Goal: Information Seeking & Learning: Learn about a topic

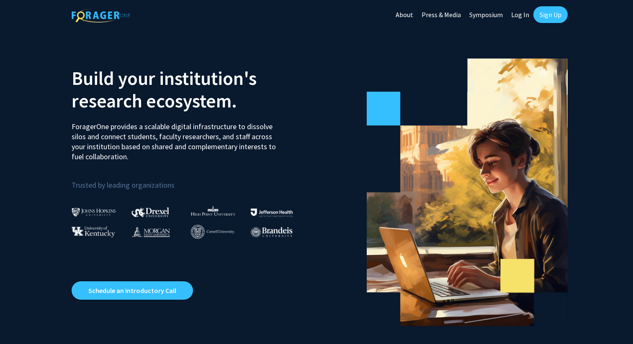
click at [409, 13] on link "About" at bounding box center [404, 14] width 26 height 29
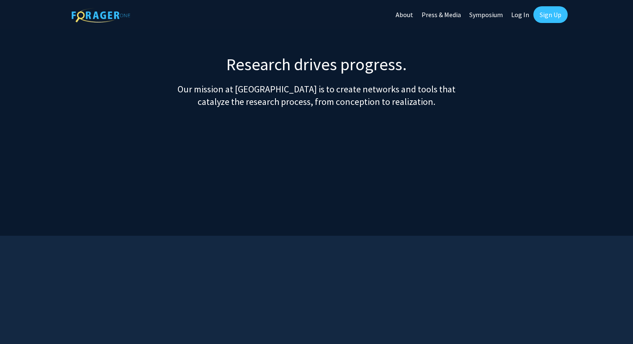
click at [459, 10] on link "Press & Media" at bounding box center [441, 14] width 48 height 29
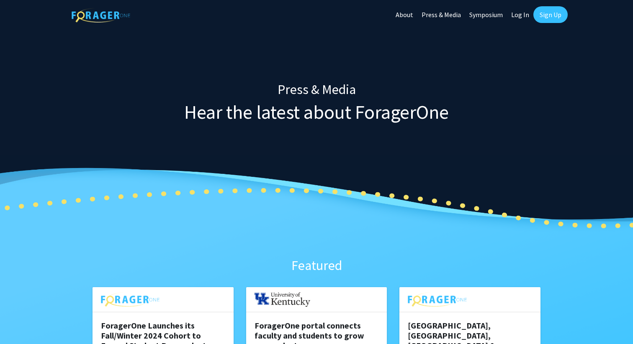
click at [485, 11] on link "Symposium" at bounding box center [486, 14] width 42 height 29
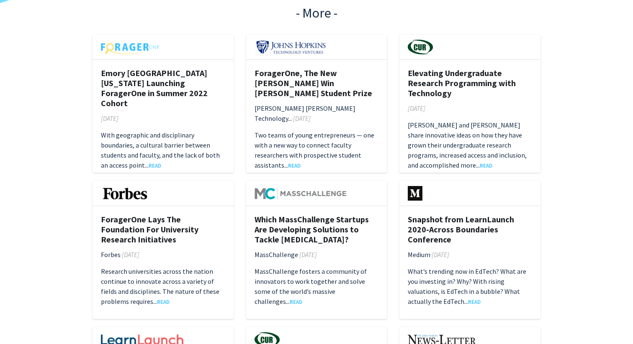
scroll to position [514, 0]
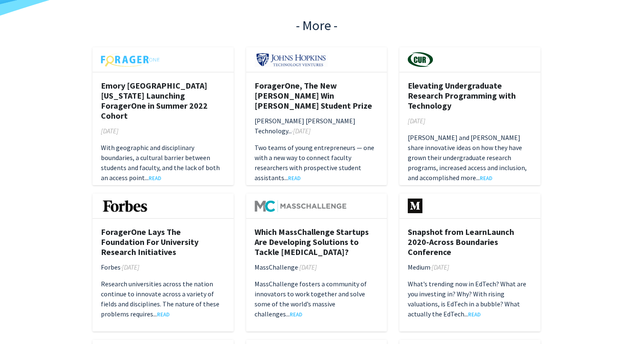
click at [326, 75] on div "ForagerOne, The New [PERSON_NAME] Win [PERSON_NAME] Student Prize [PERSON_NAME]…" at bounding box center [316, 131] width 141 height 119
click at [324, 89] on h5 "ForagerOne, The New [PERSON_NAME] Win [PERSON_NAME] Student Prize" at bounding box center [316, 96] width 124 height 30
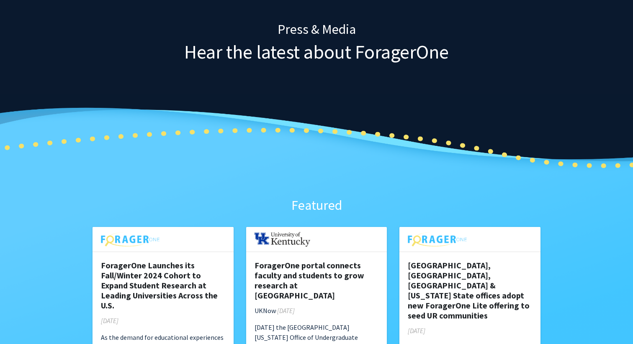
scroll to position [0, 0]
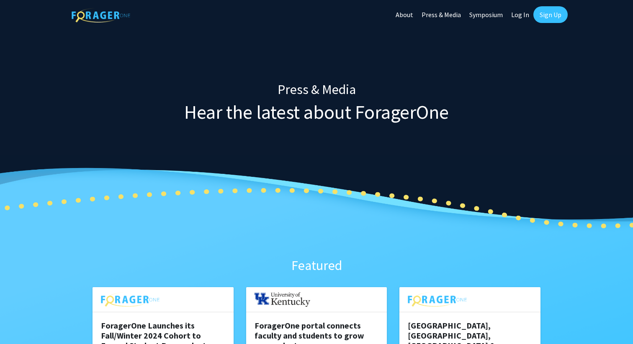
click at [523, 10] on link "Log In" at bounding box center [520, 14] width 26 height 29
select select
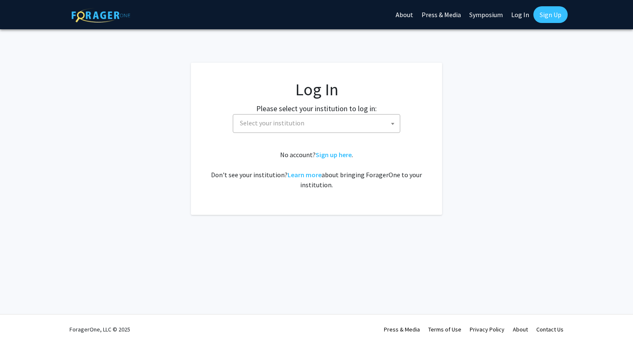
click at [544, 13] on link "Sign Up" at bounding box center [550, 14] width 34 height 17
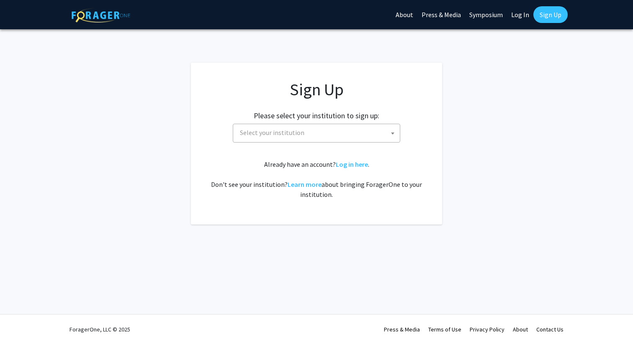
click at [317, 141] on span "Select your institution" at bounding box center [317, 132] width 163 height 17
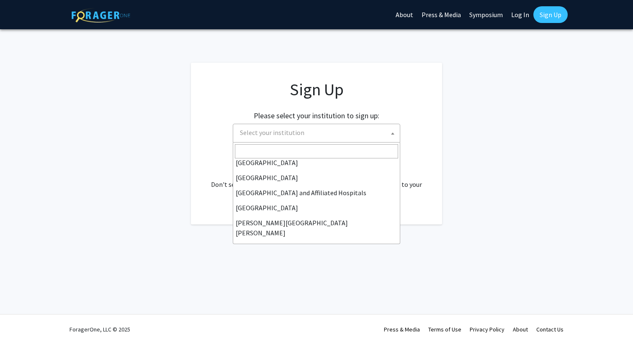
scroll to position [111, 0]
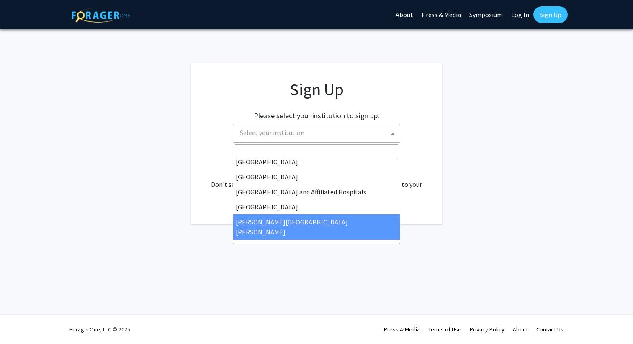
select select "1"
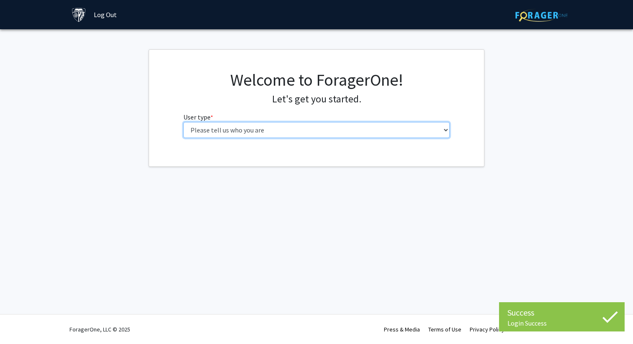
click at [326, 130] on select "Please tell us who you are Undergraduate Student Master's Student Doctoral Cand…" at bounding box center [316, 130] width 267 height 16
select select "1: undergrad"
click at [183, 122] on select "Please tell us who you are Undergraduate Student Master's Student Doctoral Cand…" at bounding box center [316, 130] width 267 height 16
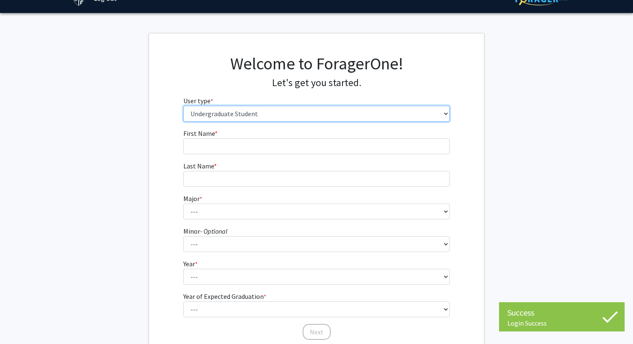
scroll to position [19, 0]
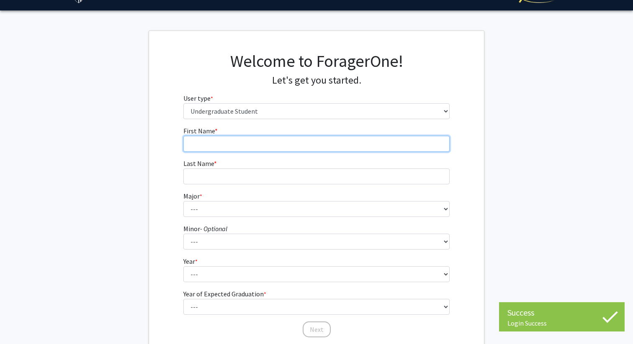
click at [403, 145] on input "First Name * required" at bounding box center [316, 144] width 267 height 16
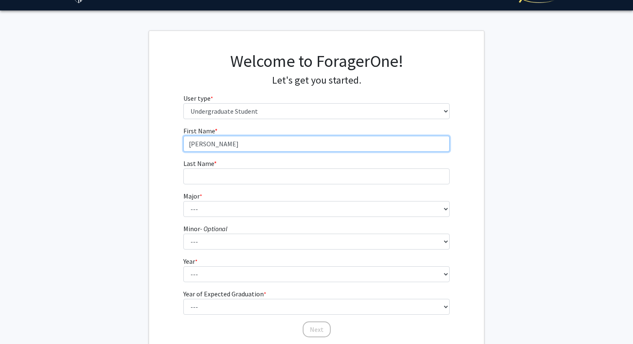
type input "Benjamin"
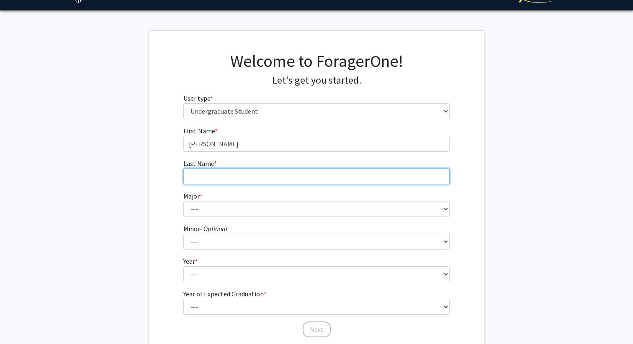
click at [322, 175] on input "Last Name * required" at bounding box center [316, 177] width 267 height 16
type input "Min"
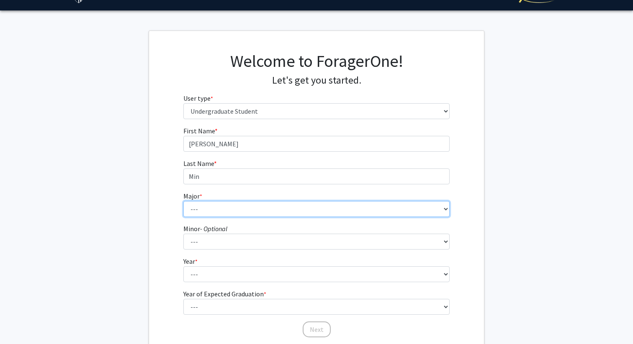
click at [307, 214] on select "--- Africana Studies Anthropology Applied Mathematics & Statistics Archaeology …" at bounding box center [316, 209] width 267 height 16
select select "30: 44"
click at [183, 201] on select "--- Africana Studies Anthropology Applied Mathematics & Statistics Archaeology …" at bounding box center [316, 209] width 267 height 16
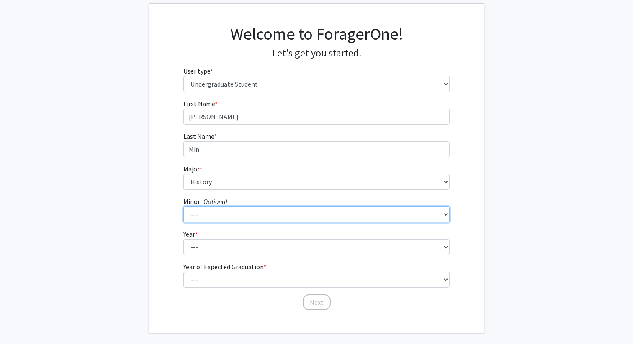
click at [271, 219] on select "--- Accounting and Financial Management Africana Studies Anthropology Applied M…" at bounding box center [316, 215] width 267 height 16
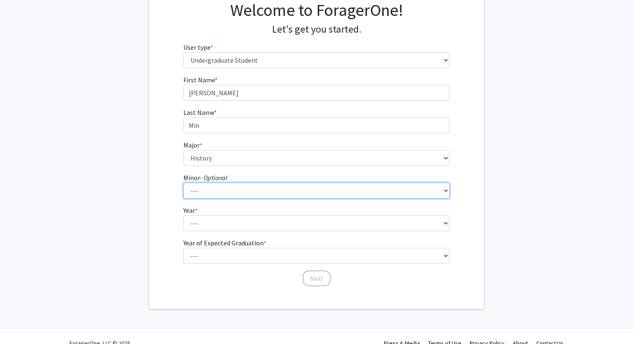
scroll to position [84, 0]
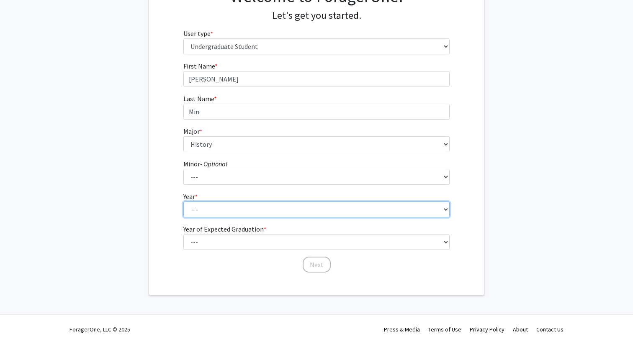
click at [197, 205] on select "--- First-year Sophomore Junior Senior Postbaccalaureate Certificate" at bounding box center [316, 210] width 267 height 16
select select "1: first-year"
click at [183, 202] on select "--- First-year Sophomore Junior Senior Postbaccalaureate Certificate" at bounding box center [316, 210] width 267 height 16
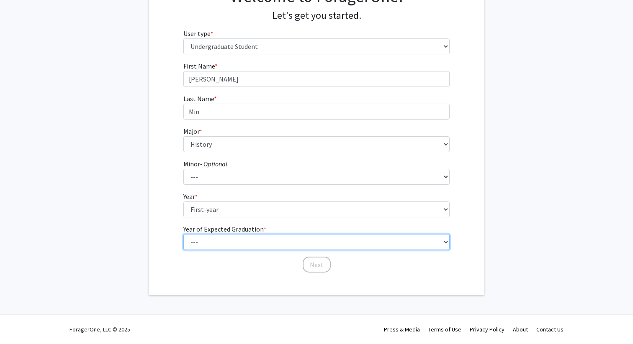
click at [207, 236] on select "--- 2025 2026 2027 2028 2029 2030 2031 2032 2033 2034" at bounding box center [316, 242] width 267 height 16
select select "5: 2029"
click at [183, 234] on select "--- 2025 2026 2027 2028 2029 2030 2031 2032 2033 2034" at bounding box center [316, 242] width 267 height 16
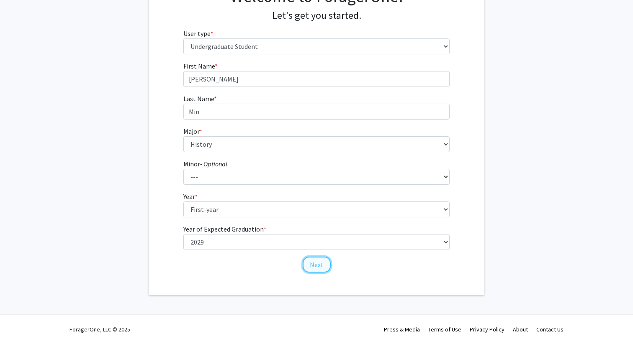
click at [318, 264] on button "Next" at bounding box center [316, 265] width 28 height 16
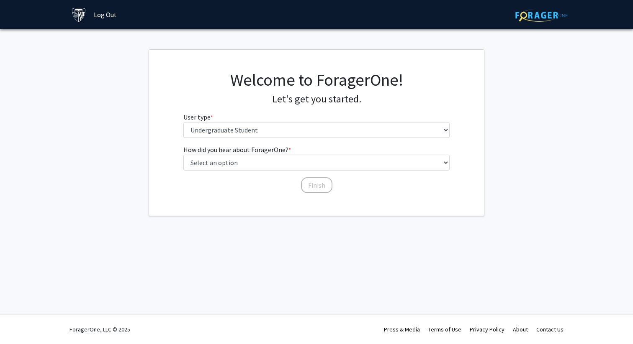
scroll to position [0, 0]
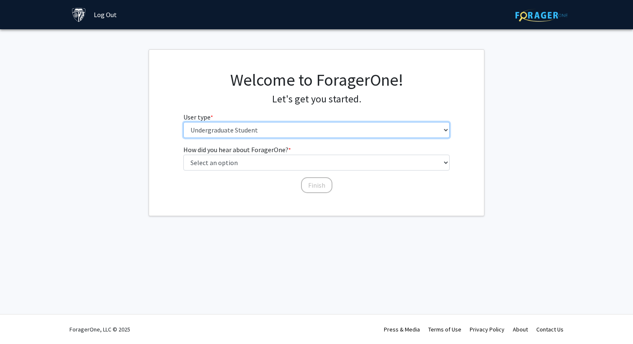
click at [305, 128] on select "Please tell us who you are Undergraduate Student Master's Student Doctoral Cand…" at bounding box center [316, 130] width 267 height 16
click at [183, 122] on select "Please tell us who you are Undergraduate Student Master's Student Doctoral Cand…" at bounding box center [316, 130] width 267 height 16
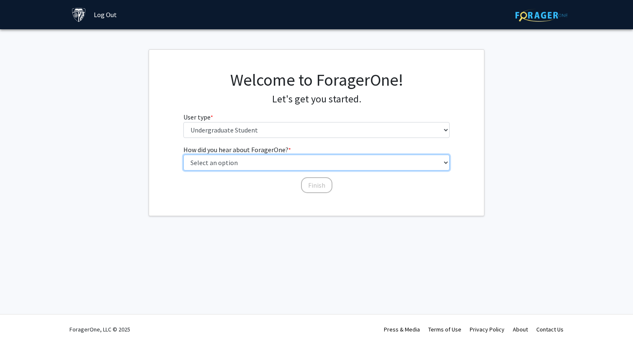
click at [293, 161] on select "Select an option Peer/student recommendation Faculty/staff recommendation Unive…" at bounding box center [316, 163] width 267 height 16
click at [183, 155] on select "Select an option Peer/student recommendation Faculty/staff recommendation Unive…" at bounding box center [316, 163] width 267 height 16
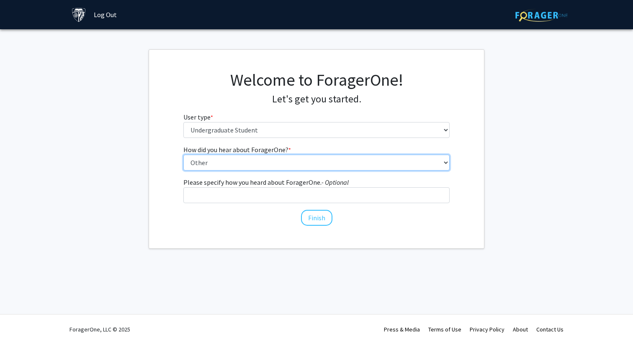
click at [287, 161] on select "Select an option Peer/student recommendation Faculty/staff recommendation Unive…" at bounding box center [316, 163] width 267 height 16
select select "2: faculty_recommendation"
click at [183, 155] on select "Select an option Peer/student recommendation Faculty/staff recommendation Unive…" at bounding box center [316, 163] width 267 height 16
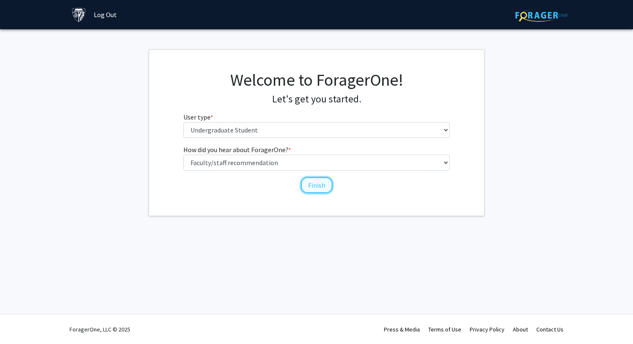
click at [318, 186] on button "Finish" at bounding box center [316, 185] width 31 height 16
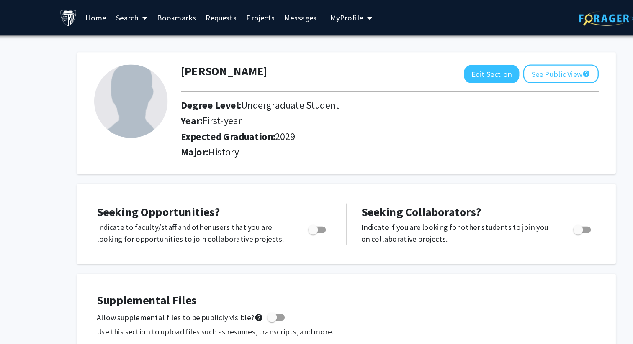
click at [126, 18] on link "Search" at bounding box center [132, 14] width 35 height 29
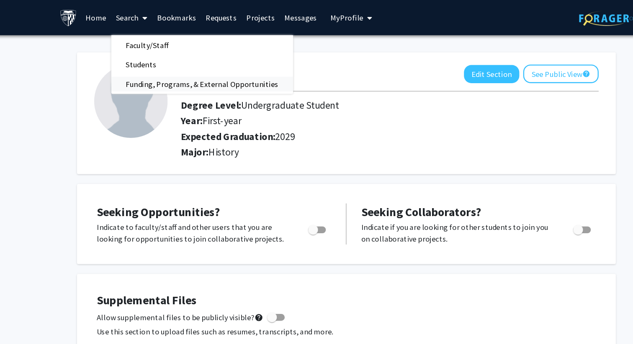
click at [137, 73] on span "Funding, Programs, & External Opportunities" at bounding box center [192, 72] width 155 height 17
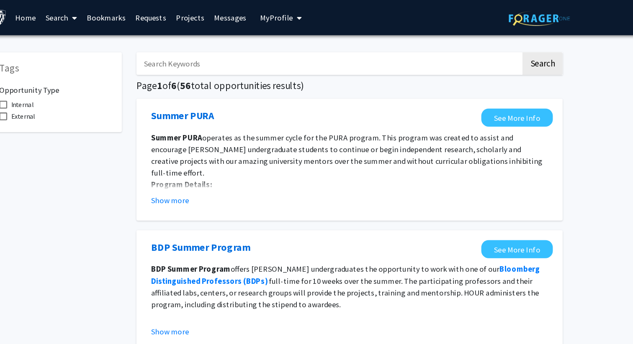
click at [282, 56] on input "Search Keywords" at bounding box center [361, 54] width 328 height 19
click at [527, 45] on button "Search" at bounding box center [544, 54] width 34 height 19
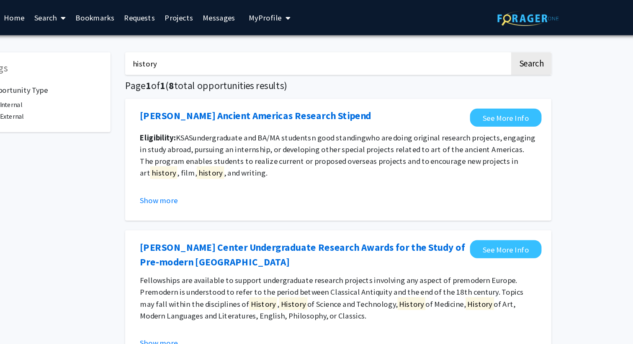
click at [279, 59] on input "history" at bounding box center [361, 54] width 328 height 19
click at [527, 45] on button "Search" at bounding box center [544, 54] width 34 height 19
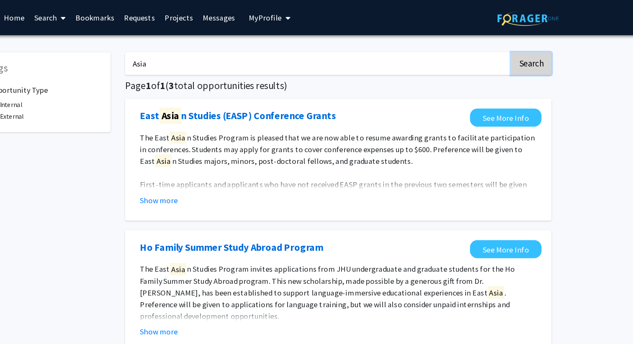
click at [546, 54] on button "Search" at bounding box center [544, 54] width 34 height 19
click at [550, 58] on button "Search" at bounding box center [544, 54] width 34 height 19
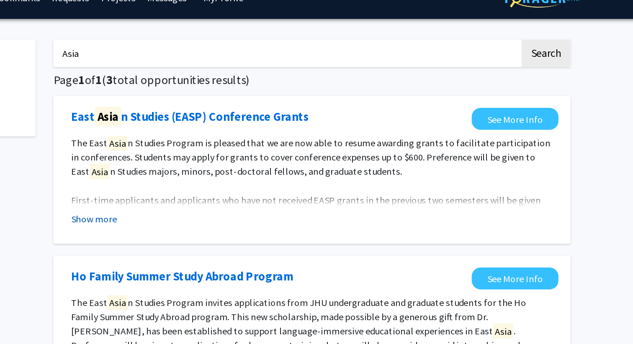
click at [232, 173] on button "Show more" at bounding box center [226, 171] width 32 height 10
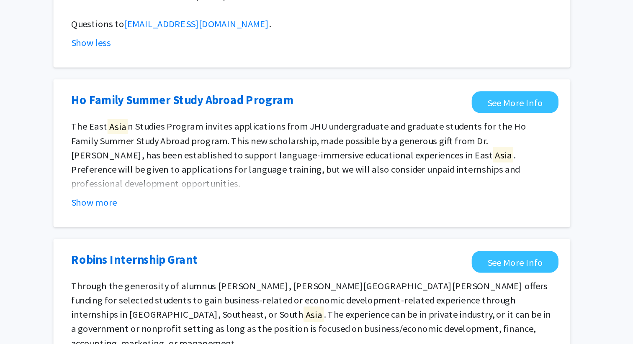
scroll to position [103, 0]
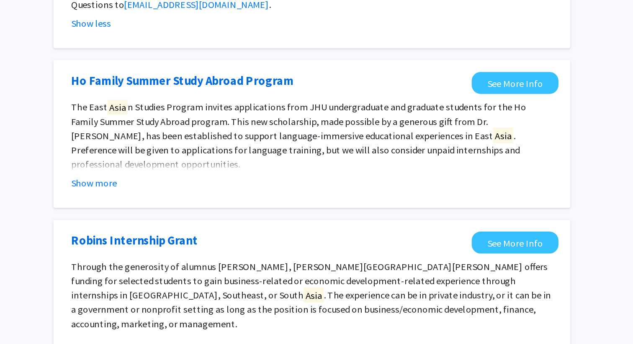
click at [231, 236] on fg-opportunity "Ho Family Summer Study Abroad Program See More Info The East Asia n Studies Pro…" at bounding box center [378, 195] width 347 height 87
click at [228, 228] on button "Show more" at bounding box center [226, 231] width 32 height 10
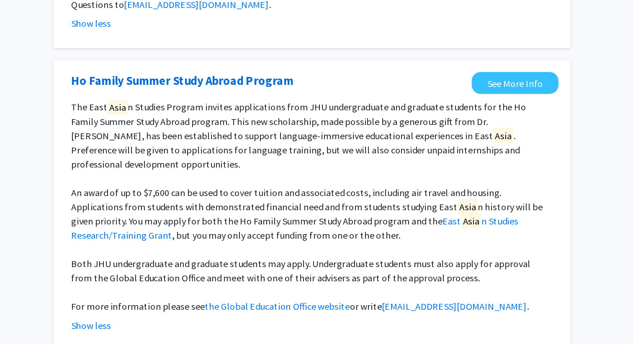
click at [254, 201] on p "The East Asia n Studies Program invites applications from JHU undergraduate and…" at bounding box center [379, 197] width 339 height 50
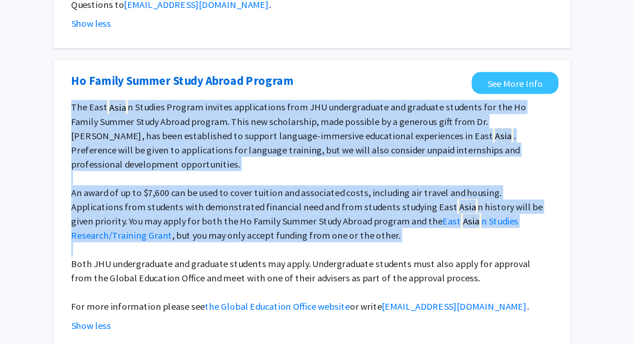
drag, startPoint x: 254, startPoint y: 201, endPoint x: 250, endPoint y: 240, distance: 39.1
click at [250, 241] on div "The East Asia n Studies Program invites applications from JHU undergraduate and…" at bounding box center [379, 247] width 339 height 151
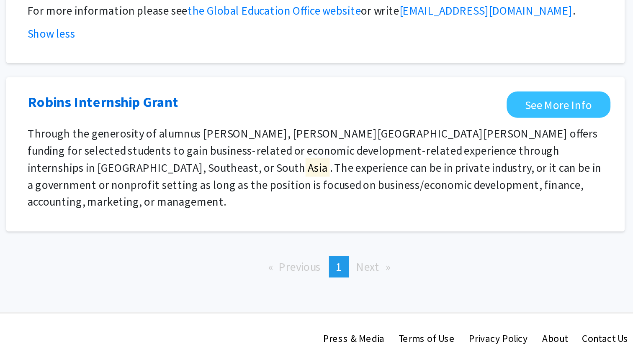
scroll to position [274, 0]
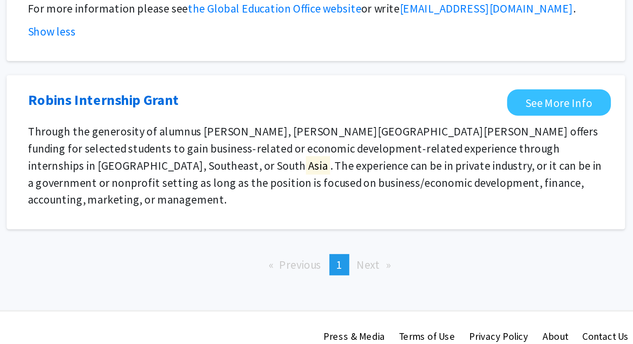
click at [379, 232] on p "Through the generosity of alumnus Charles Robins, Johns Hopkins University offe…" at bounding box center [379, 239] width 339 height 50
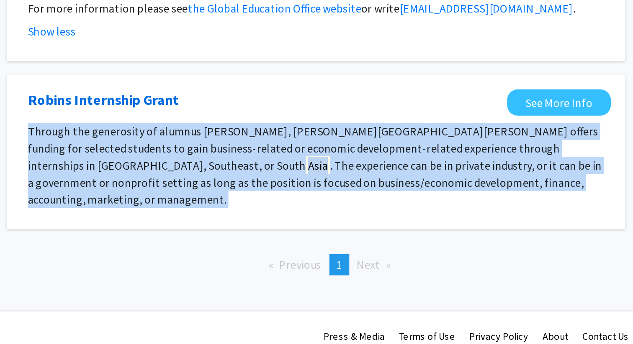
click at [379, 232] on p "Through the generosity of alumnus Charles Robins, Johns Hopkins University offe…" at bounding box center [379, 239] width 339 height 50
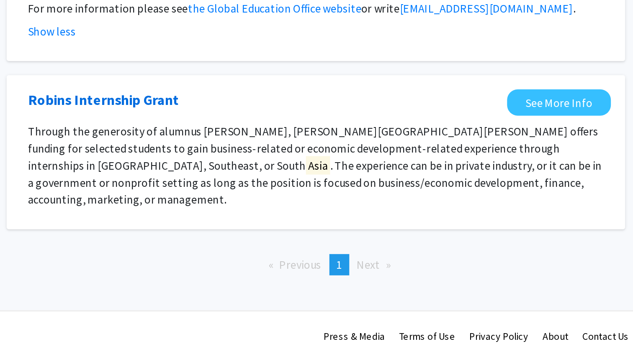
click at [379, 232] on p "Through the generosity of alumnus Charles Robins, Johns Hopkins University offe…" at bounding box center [379, 239] width 339 height 50
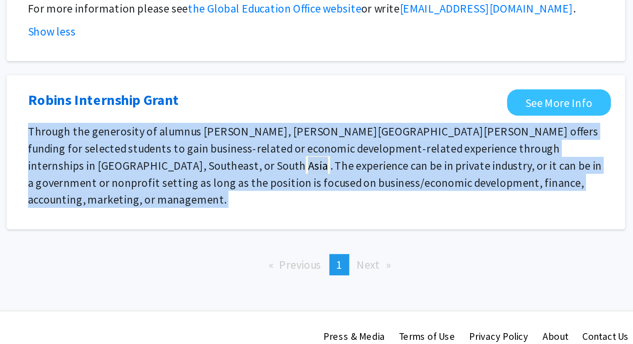
click at [379, 232] on p "Through the generosity of alumnus Charles Robins, Johns Hopkins University offe…" at bounding box center [379, 239] width 339 height 50
click at [349, 231] on p "Through the generosity of alumnus Charles Robins, Johns Hopkins University offe…" at bounding box center [379, 239] width 339 height 50
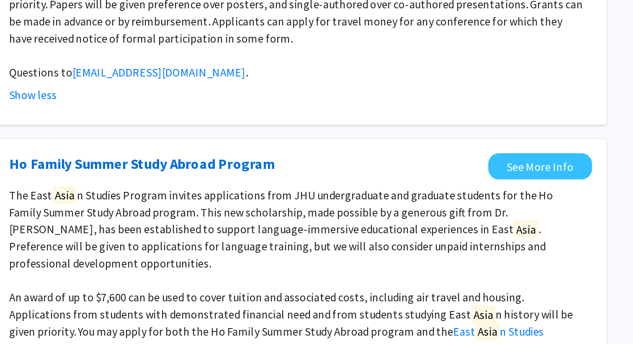
scroll to position [0, 0]
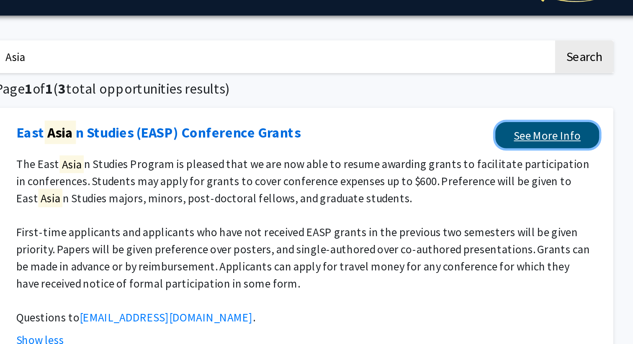
click at [516, 95] on link "See More Info" at bounding box center [522, 100] width 61 height 15
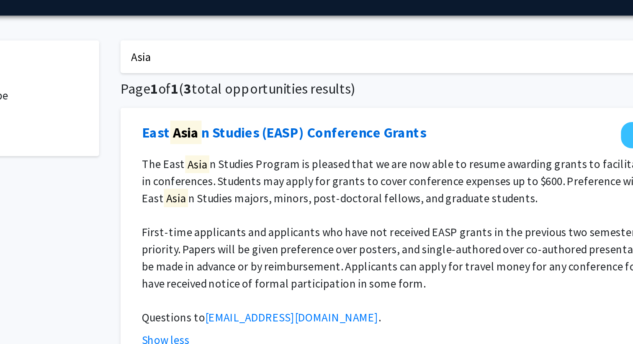
click at [256, 53] on input "Asia" at bounding box center [361, 54] width 328 height 19
click at [527, 45] on button "Search" at bounding box center [544, 54] width 34 height 19
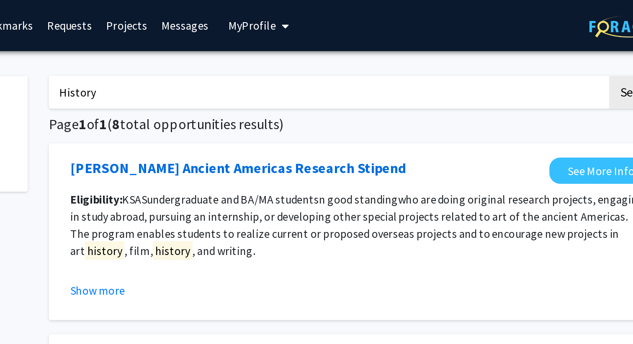
click at [275, 62] on input "History" at bounding box center [361, 54] width 328 height 19
type input "china"
click at [527, 45] on button "Search" at bounding box center [544, 54] width 34 height 19
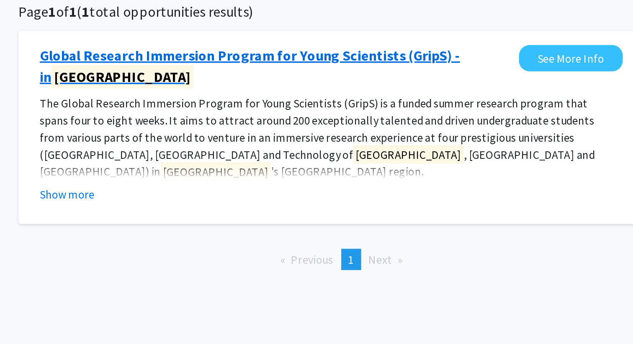
click at [294, 105] on link "Global Research Immersion Program for Young Scientists (GripS) - in China" at bounding box center [349, 105] width 278 height 25
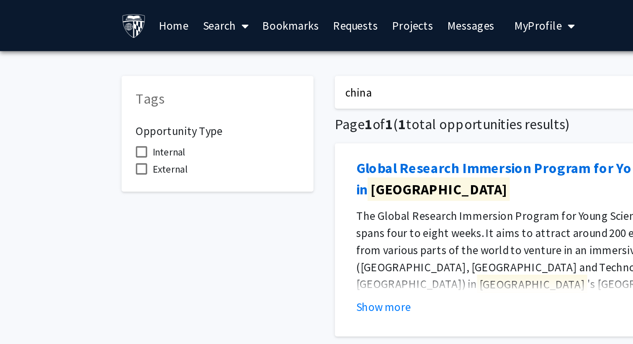
click at [105, 14] on link "Home" at bounding box center [103, 14] width 26 height 29
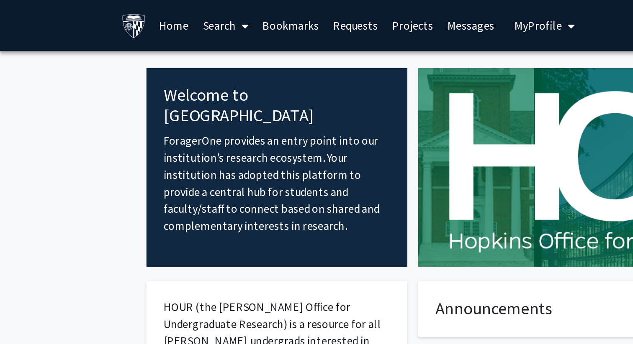
click at [136, 17] on link "Search" at bounding box center [132, 14] width 35 height 29
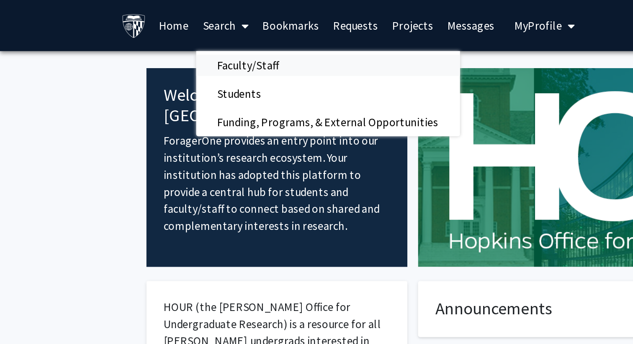
click at [136, 41] on span "Faculty/Staff" at bounding box center [146, 38] width 62 height 17
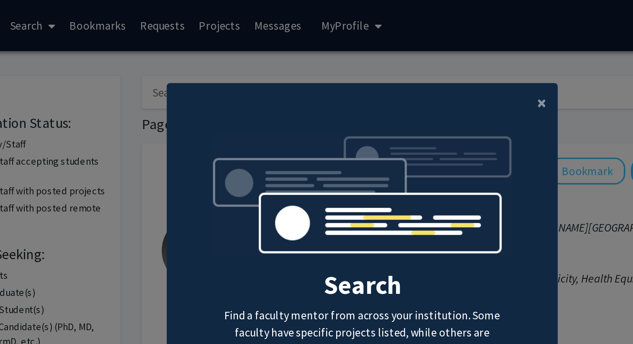
scroll to position [8, 0]
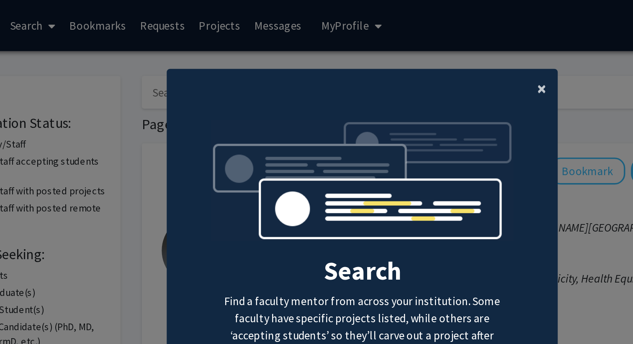
click at [434, 52] on span "×" at bounding box center [432, 52] width 5 height 13
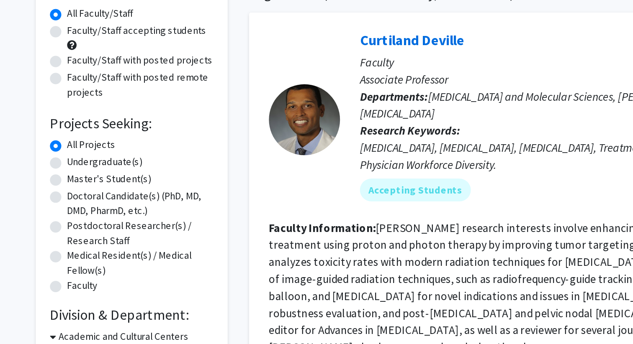
click at [87, 174] on div "Undergraduate(s)" at bounding box center [128, 173] width 96 height 10
click at [90, 173] on label "Undergraduate(s)" at bounding box center [112, 172] width 44 height 9
click at [90, 173] on input "Undergraduate(s)" at bounding box center [92, 170] width 5 height 5
radio input "true"
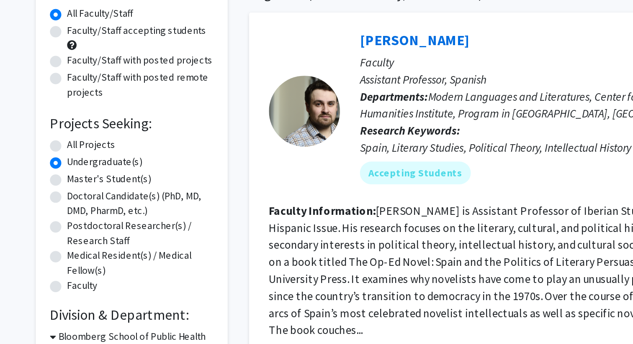
click at [90, 93] on label "Faculty/Staff accepting students" at bounding box center [131, 95] width 82 height 9
click at [90, 93] on input "Faculty/Staff accepting students" at bounding box center [92, 93] width 5 height 5
radio input "true"
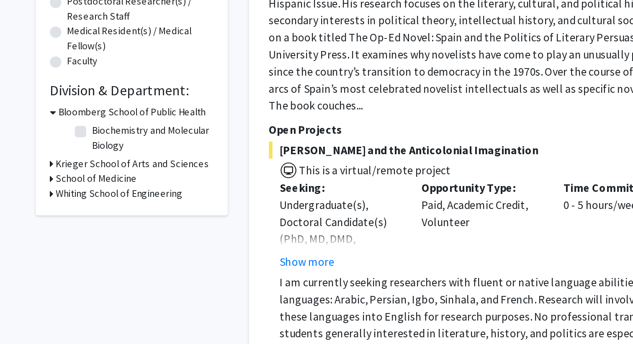
scroll to position [77, 0]
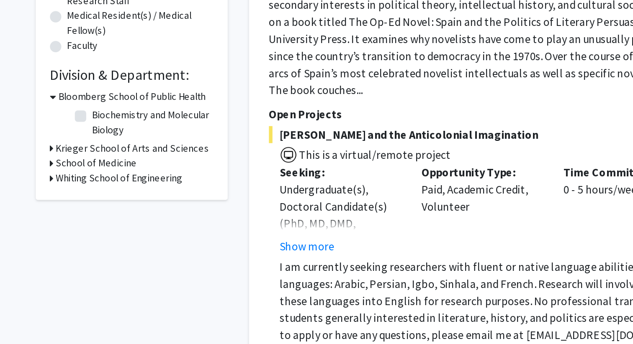
click at [84, 231] on h3 "Krieger School of Arts and Sciences" at bounding box center [128, 229] width 90 height 9
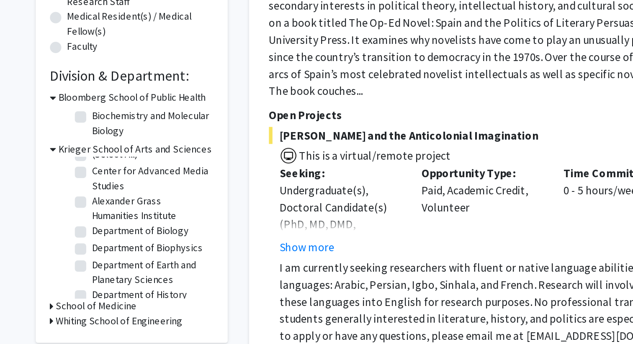
scroll to position [9, 0]
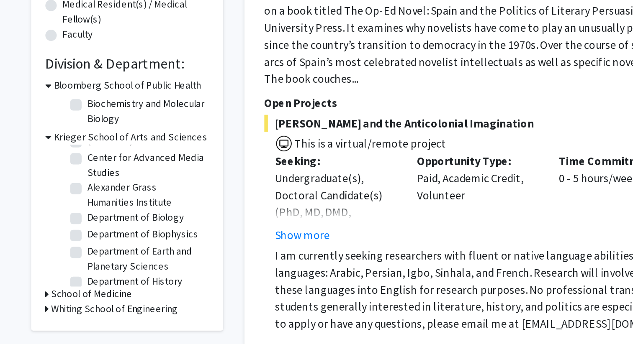
click at [101, 215] on fg-checkbox "Alexander Grass Humanities Institute Alexander Grass Humanities Institute" at bounding box center [134, 222] width 79 height 18
click at [105, 218] on label "Alexander Grass Humanities Institute" at bounding box center [139, 222] width 69 height 18
click at [105, 218] on input "Alexander Grass Humanities Institute" at bounding box center [107, 215] width 5 height 5
checkbox input "true"
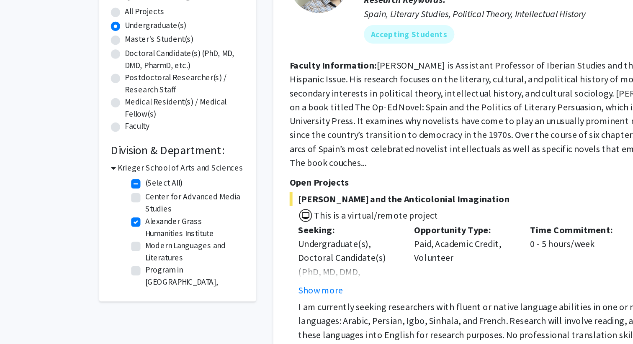
scroll to position [120, 0]
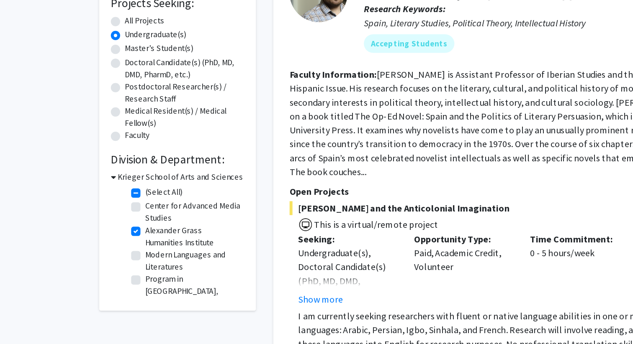
click at [105, 167] on label "(Select All)" at bounding box center [118, 165] width 27 height 9
click at [105, 167] on input "(Select All)" at bounding box center [107, 163] width 5 height 5
checkbox input "false"
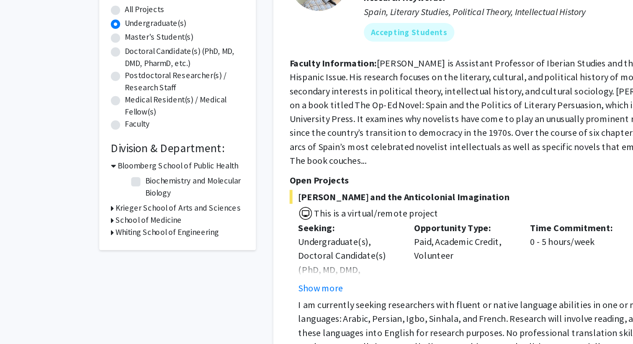
scroll to position [62, 0]
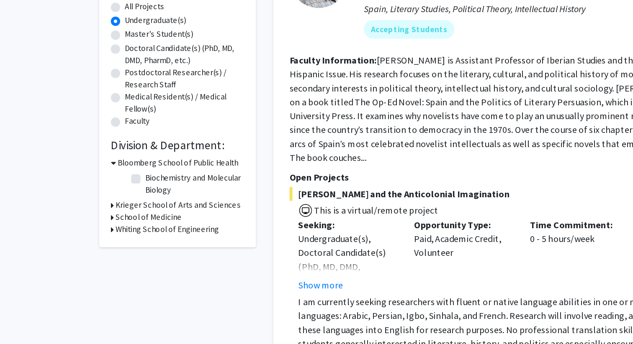
click at [97, 241] on h3 "Krieger School of Arts and Sciences" at bounding box center [128, 244] width 90 height 9
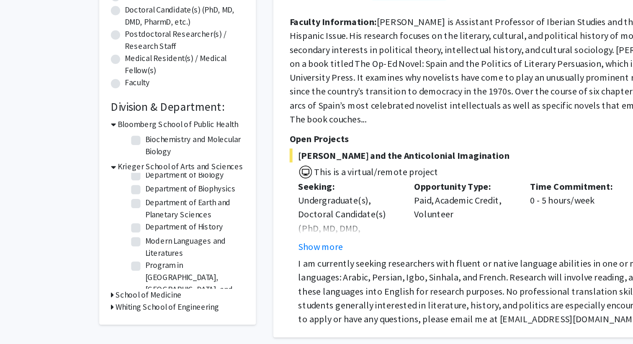
scroll to position [57, 0]
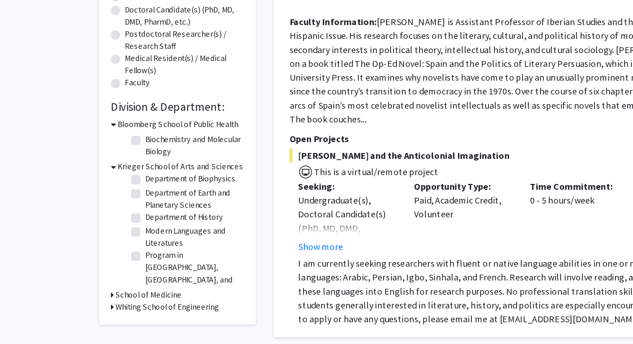
click at [105, 252] on label "Department of History" at bounding box center [133, 252] width 56 height 9
click at [105, 252] on input "Department of History" at bounding box center [107, 250] width 5 height 5
checkbox input "true"
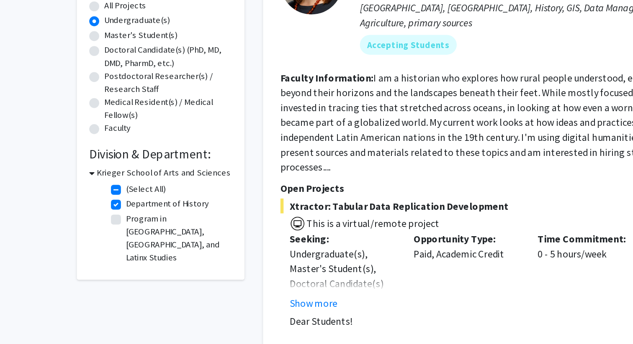
scroll to position [67, 0]
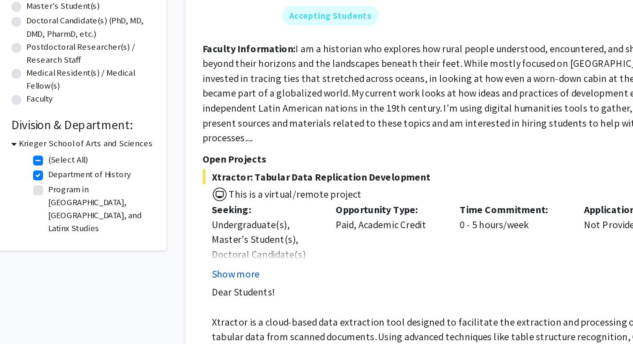
click at [237, 292] on button "Show more" at bounding box center [231, 297] width 32 height 10
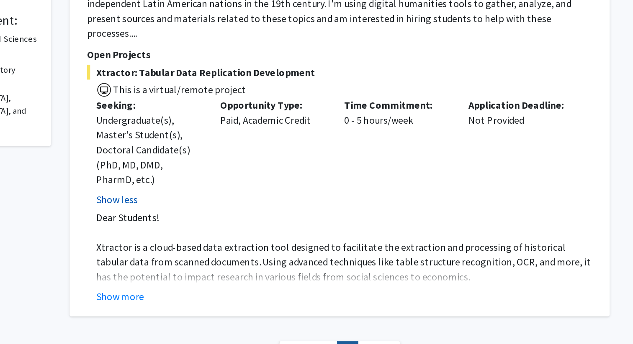
scroll to position [147, 0]
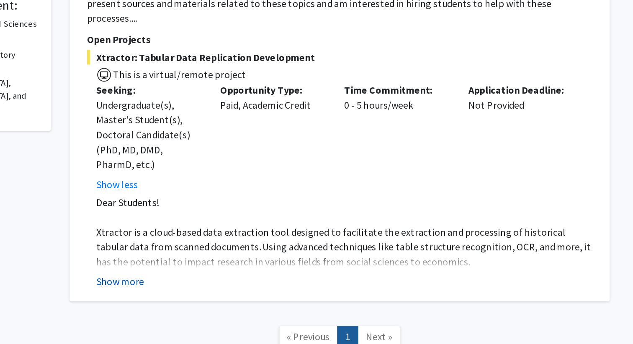
click at [224, 297] on button "Show more" at bounding box center [231, 302] width 32 height 10
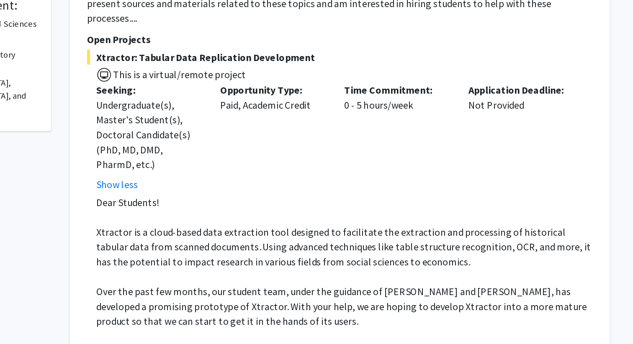
click at [234, 264] on p "Xtractor is a cloud-based data extraction tool designed to facilitate the extra…" at bounding box center [382, 279] width 334 height 30
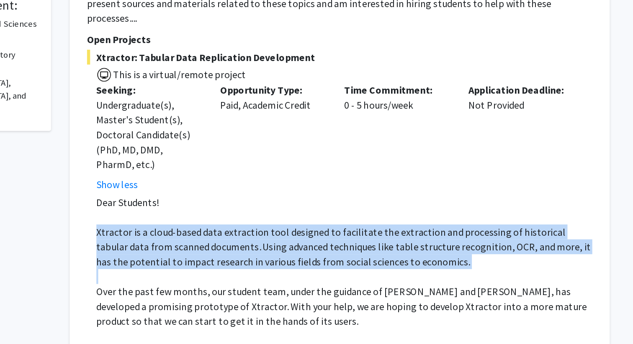
click at [234, 264] on p "Xtractor is a cloud-based data extraction tool designed to facilitate the extra…" at bounding box center [382, 279] width 334 height 30
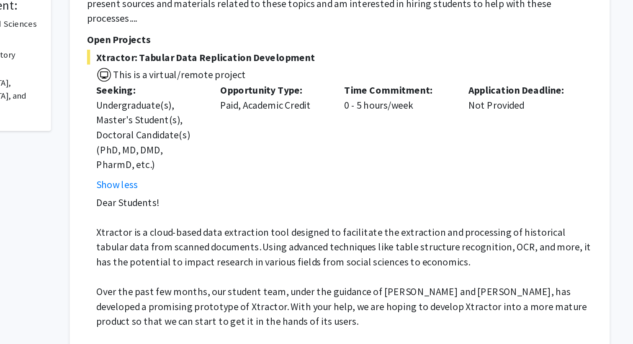
click at [236, 294] on p at bounding box center [382, 299] width 334 height 10
click at [236, 264] on span "Xtractor is a cloud-based data extraction tool designed to facilitate the extra…" at bounding box center [381, 278] width 333 height 28
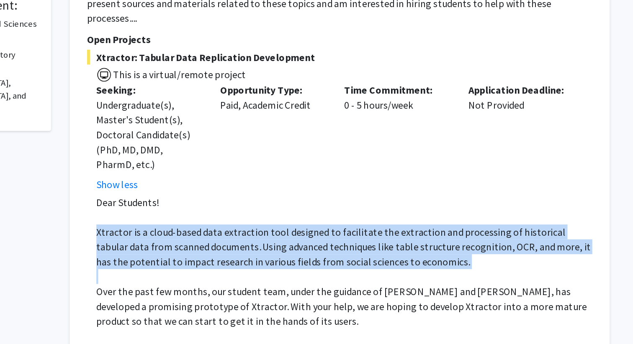
click at [236, 264] on span "Xtractor is a cloud-based data extraction tool designed to facilitate the extra…" at bounding box center [381, 278] width 333 height 28
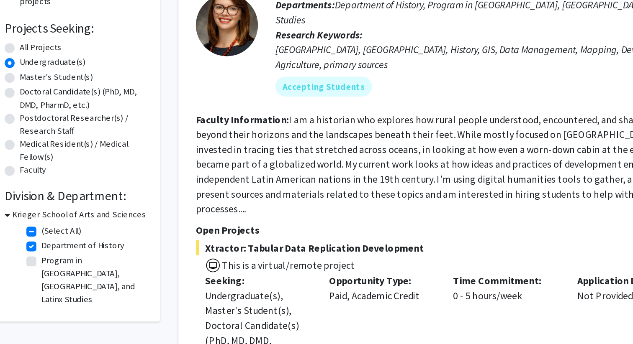
scroll to position [97, 0]
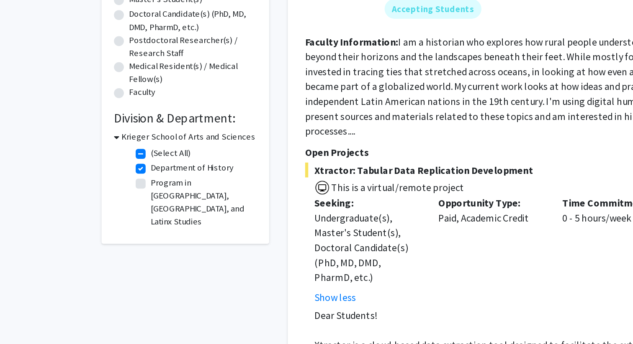
click at [90, 179] on h3 "Krieger School of Arts and Sciences" at bounding box center [130, 178] width 90 height 9
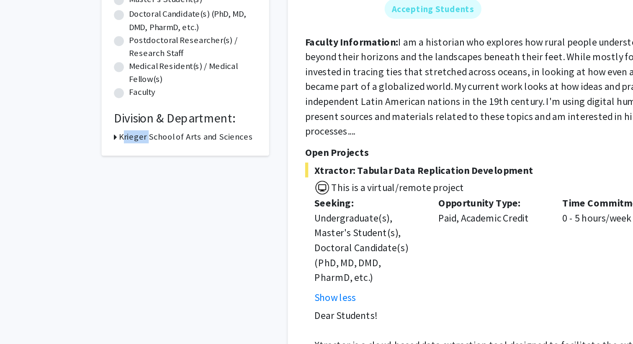
click at [89, 179] on h3 "Krieger School of Arts and Sciences" at bounding box center [128, 178] width 90 height 9
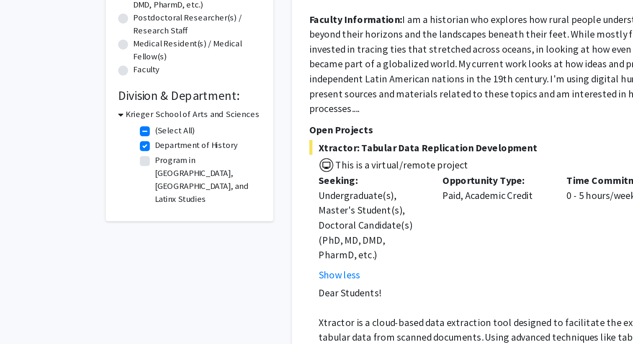
click at [105, 189] on label "(Select All)" at bounding box center [118, 189] width 27 height 9
click at [105, 189] on input "(Select All)" at bounding box center [107, 187] width 5 height 5
checkbox input "false"
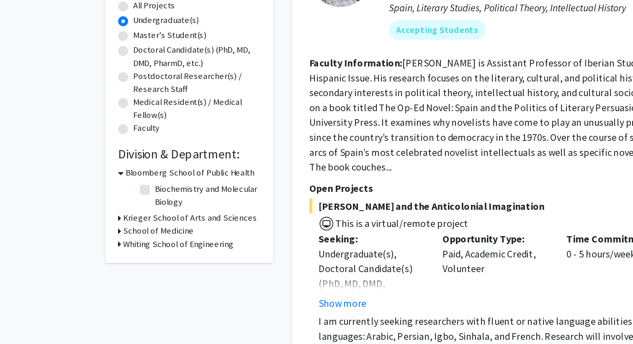
scroll to position [64, 0]
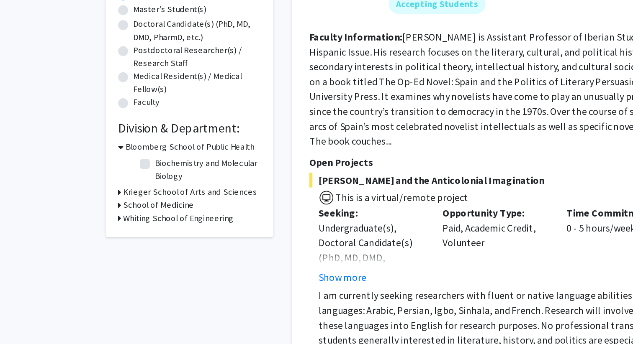
click at [100, 239] on h3 "Krieger School of Arts and Sciences" at bounding box center [128, 241] width 90 height 9
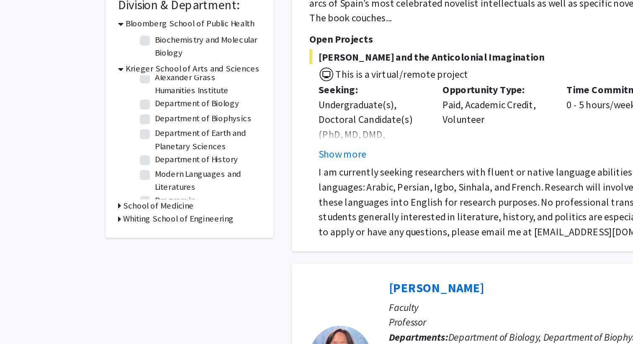
scroll to position [32, 0]
click at [105, 228] on label "Modern Languages and Literatures" at bounding box center [139, 235] width 69 height 18
click at [105, 228] on input "Modern Languages and Literatures" at bounding box center [107, 228] width 5 height 5
checkbox input "true"
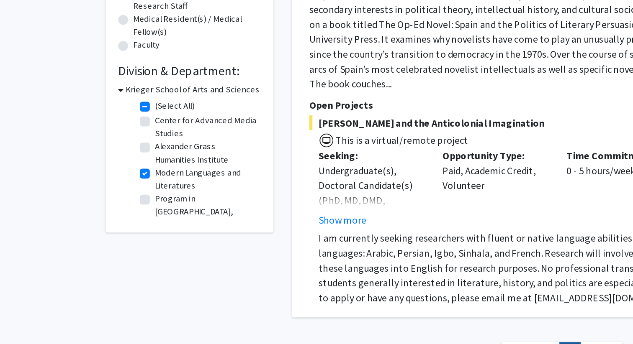
scroll to position [103, 0]
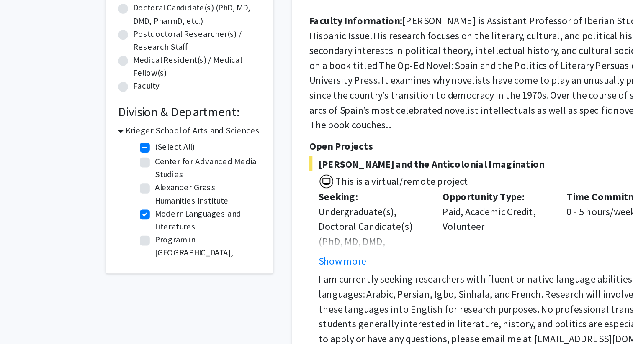
click at [105, 182] on label "(Select All)" at bounding box center [118, 183] width 27 height 9
click at [105, 182] on input "(Select All)" at bounding box center [107, 181] width 5 height 5
checkbox input "false"
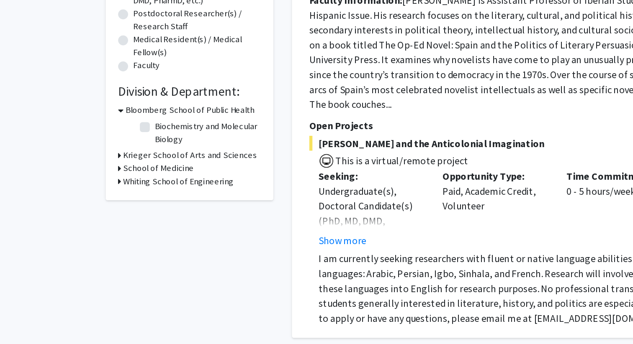
click at [90, 218] on h3 "Krieger School of Arts and Sciences" at bounding box center [128, 217] width 90 height 9
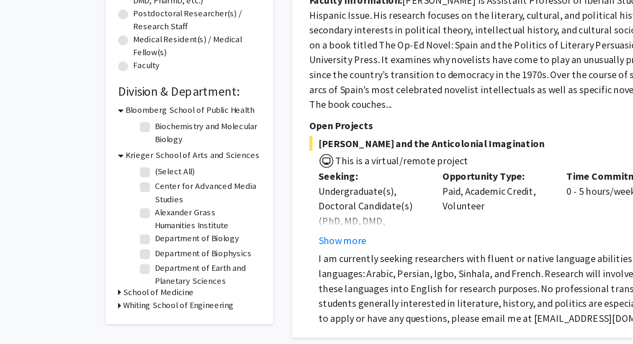
click at [105, 255] on label "Alexander Grass Humanities Institute" at bounding box center [139, 260] width 69 height 18
click at [105, 255] on input "Alexander Grass Humanities Institute" at bounding box center [107, 253] width 5 height 5
checkbox input "true"
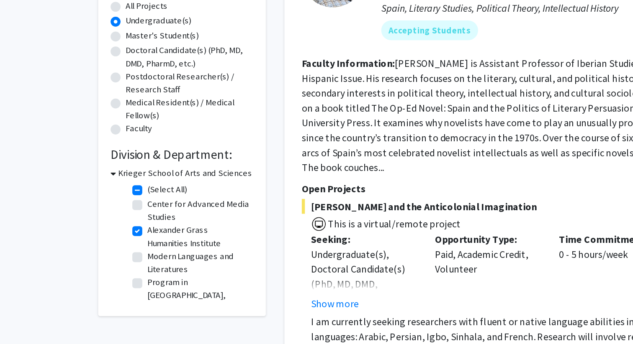
click at [105, 241] on label "(Select All)" at bounding box center [118, 240] width 27 height 9
click at [105, 241] on input "(Select All)" at bounding box center [107, 238] width 5 height 5
checkbox input "false"
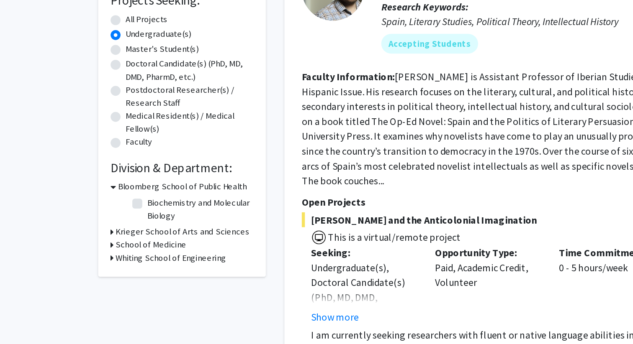
click at [105, 241] on h3 "Bloomberg School of Public Health" at bounding box center [128, 237] width 87 height 9
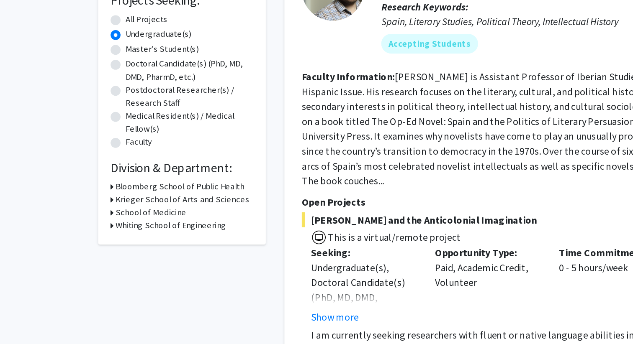
click at [105, 240] on h3 "Bloomberg School of Public Health" at bounding box center [126, 237] width 87 height 9
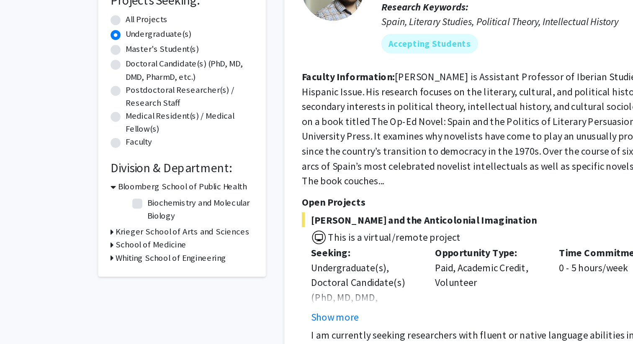
click at [108, 269] on h3 "Krieger School of Arts and Sciences" at bounding box center [128, 268] width 90 height 9
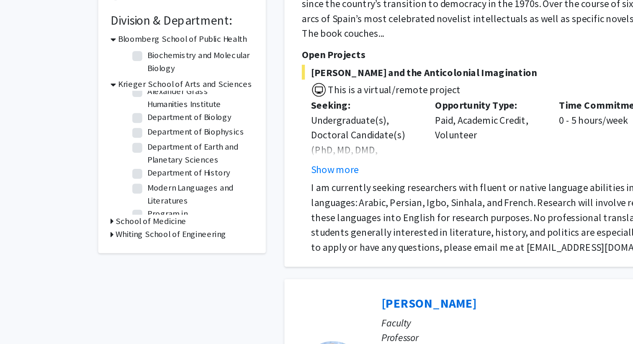
click at [99, 225] on fg-checkbox "Department of History Department of History" at bounding box center [134, 229] width 79 height 10
click at [105, 229] on label "Department of History" at bounding box center [133, 228] width 56 height 9
click at [105, 229] on input "Department of History" at bounding box center [107, 226] width 5 height 5
checkbox input "true"
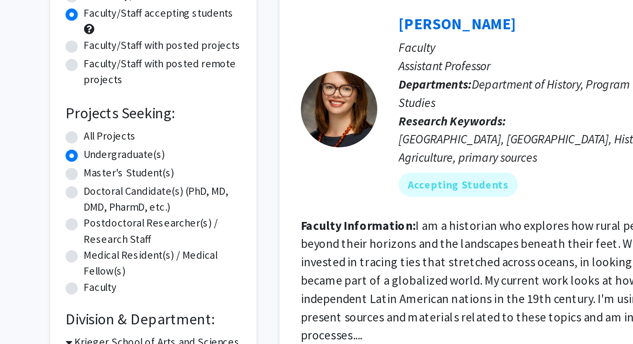
click at [90, 162] on label "All Projects" at bounding box center [104, 162] width 28 height 9
click at [90, 162] on input "All Projects" at bounding box center [92, 160] width 5 height 5
radio input "true"
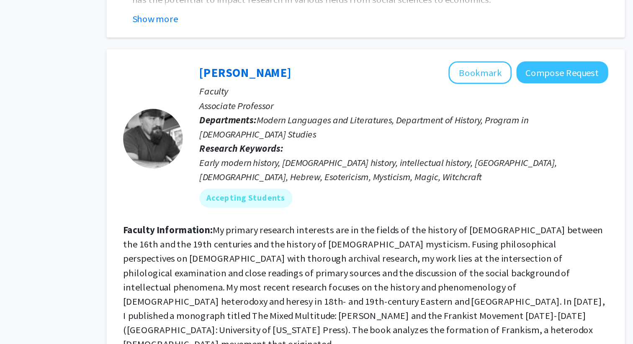
scroll to position [413, 0]
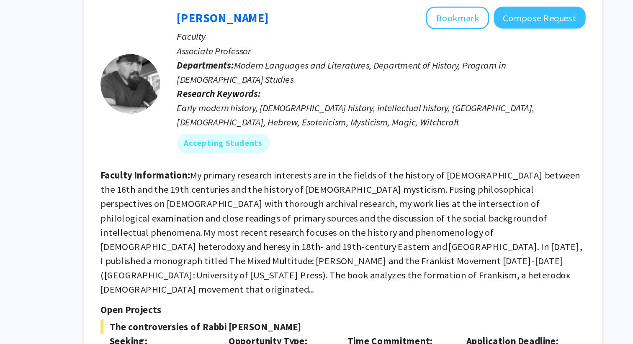
click at [343, 161] on fg-read-more "My primary research interests are in the fields of the history of European Jewr…" at bounding box center [378, 205] width 338 height 89
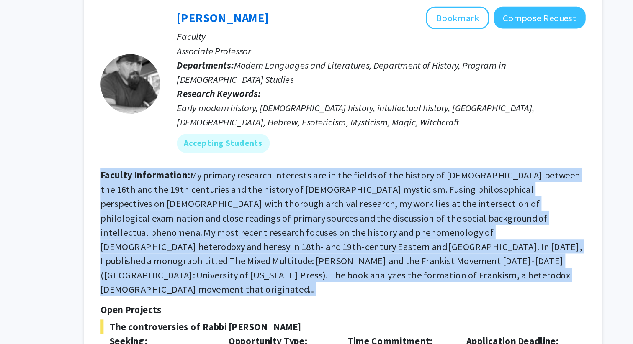
click at [343, 161] on fg-read-more "My primary research interests are in the fields of the history of European Jewr…" at bounding box center [378, 205] width 338 height 89
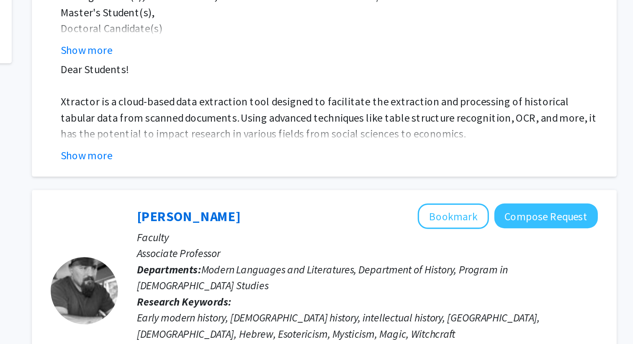
scroll to position [316, 0]
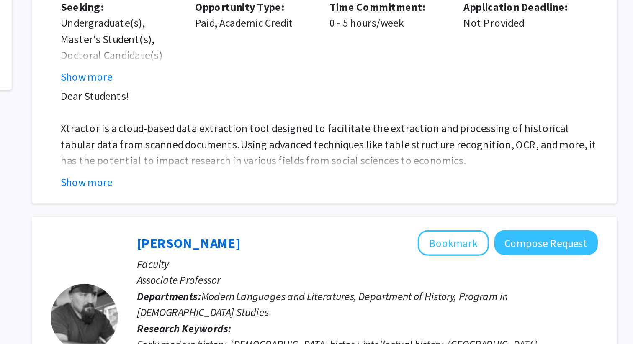
click at [387, 108] on div "Show more" at bounding box center [382, 113] width 334 height 10
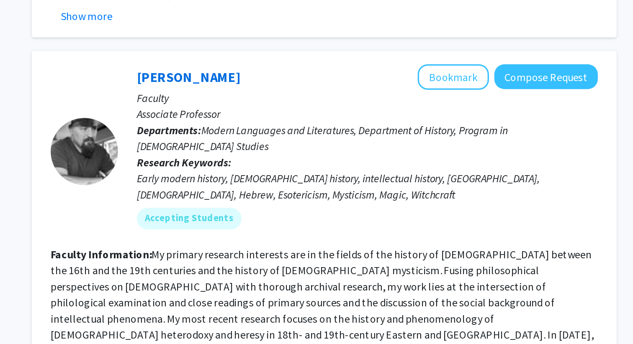
click at [395, 180] on span "Modern Languages and Literatures, Department of History, Program in Jewish Stud…" at bounding box center [377, 189] width 231 height 18
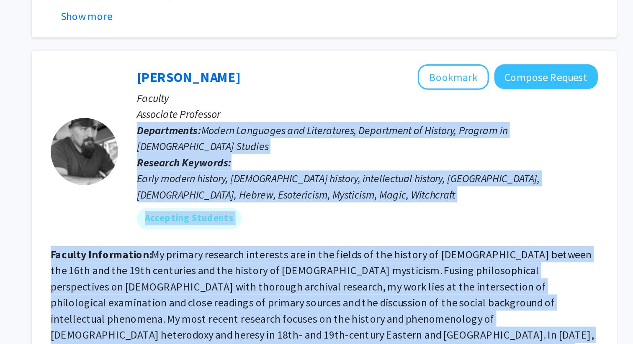
drag, startPoint x: 395, startPoint y: 165, endPoint x: 386, endPoint y: 256, distance: 91.2
click at [386, 256] on fg-search-faculty "Pawel Maciejko Bookmark Compose Request Faculty Associate Professor Departments…" at bounding box center [379, 275] width 341 height 262
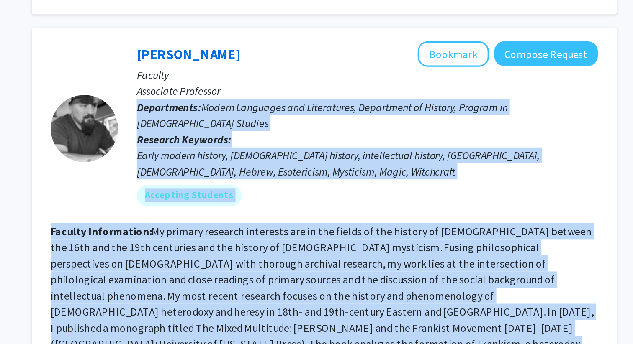
click at [386, 269] on fg-read-more "My primary research interests are in the fields of the history of European Jewr…" at bounding box center [378, 302] width 338 height 89
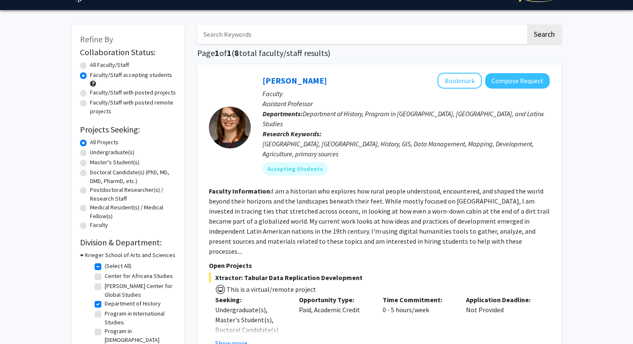
scroll to position [25, 0]
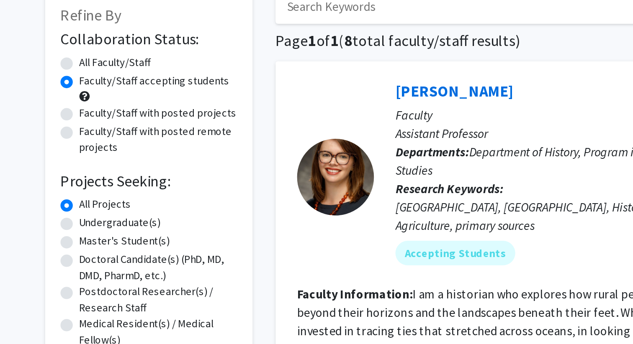
click at [90, 87] on label "Faculty/Staff with posted projects" at bounding box center [133, 87] width 86 height 9
click at [90, 87] on input "Faculty/Staff with posted projects" at bounding box center [92, 85] width 5 height 5
radio input "true"
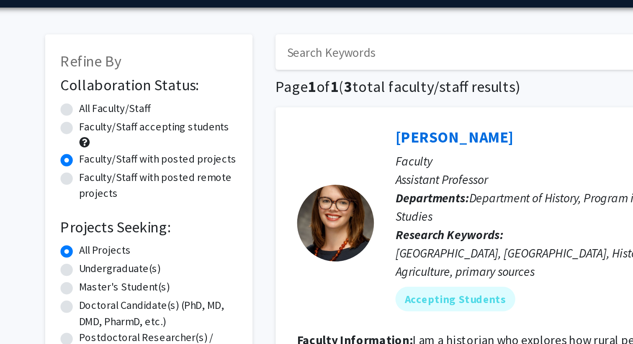
click at [90, 85] on label "All Faculty/Staff" at bounding box center [109, 85] width 39 height 9
click at [90, 85] on input "All Faculty/Staff" at bounding box center [92, 83] width 5 height 5
radio input "true"
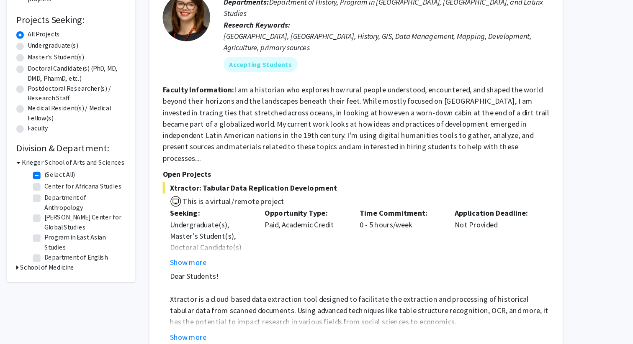
scroll to position [129, 0]
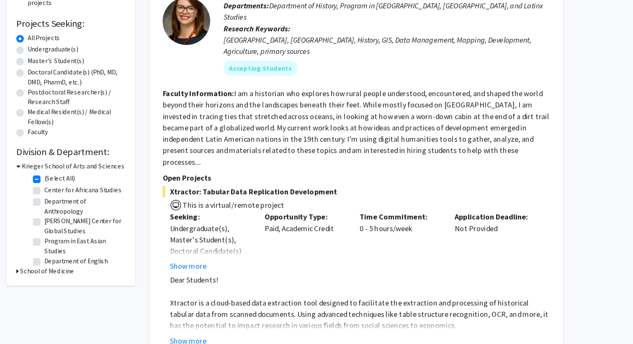
click at [90, 47] on label "Undergraduate(s)" at bounding box center [112, 43] width 44 height 9
click at [90, 45] on input "Undergraduate(s)" at bounding box center [92, 41] width 5 height 5
radio input "true"
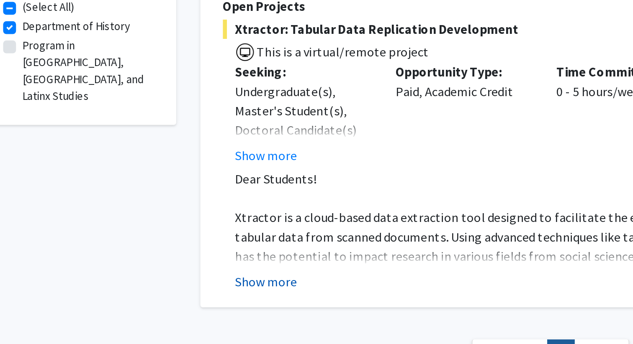
click at [225, 307] on button "Show more" at bounding box center [231, 312] width 32 height 10
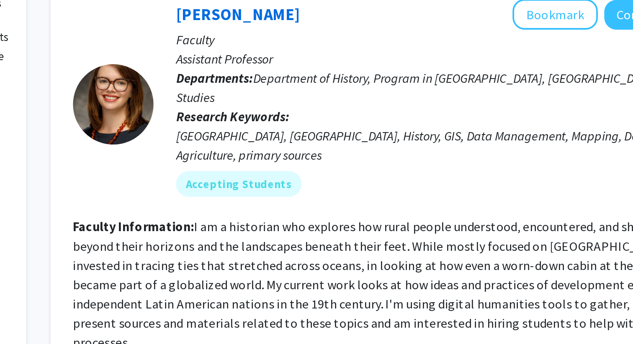
scroll to position [48, 0]
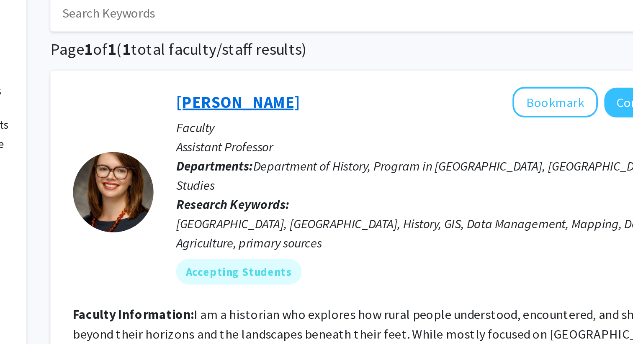
click at [271, 53] on link "Casey Lurtz" at bounding box center [294, 53] width 64 height 10
